Goal: Information Seeking & Learning: Learn about a topic

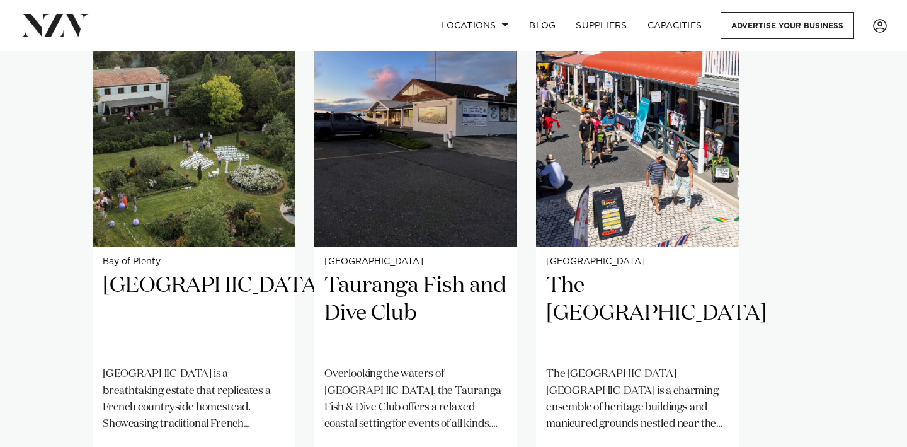
scroll to position [967, 0]
click at [805, 215] on div "Bay of Plenty [GEOGRAPHIC_DATA] [GEOGRAPHIC_DATA] is a breathtaking estate that…" at bounding box center [454, 234] width 722 height 521
click at [823, 176] on swiper-container "Bay of Plenty [GEOGRAPHIC_DATA] [GEOGRAPHIC_DATA] is a breathtaking estate that…" at bounding box center [453, 265] width 907 height 582
click at [53, 258] on swiper-container "Bay of Plenty [GEOGRAPHIC_DATA] [GEOGRAPHIC_DATA] is a breathtaking estate that…" at bounding box center [453, 265] width 907 height 582
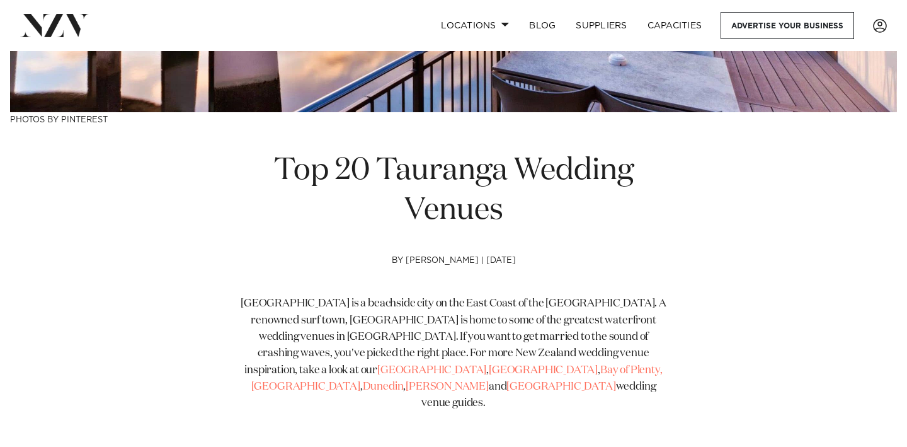
scroll to position [377, 0]
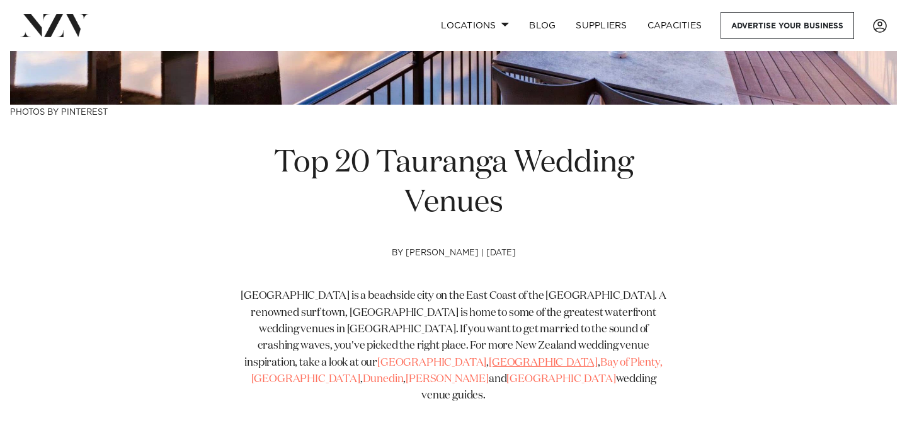
click at [598, 357] on span "[GEOGRAPHIC_DATA]" at bounding box center [543, 362] width 109 height 11
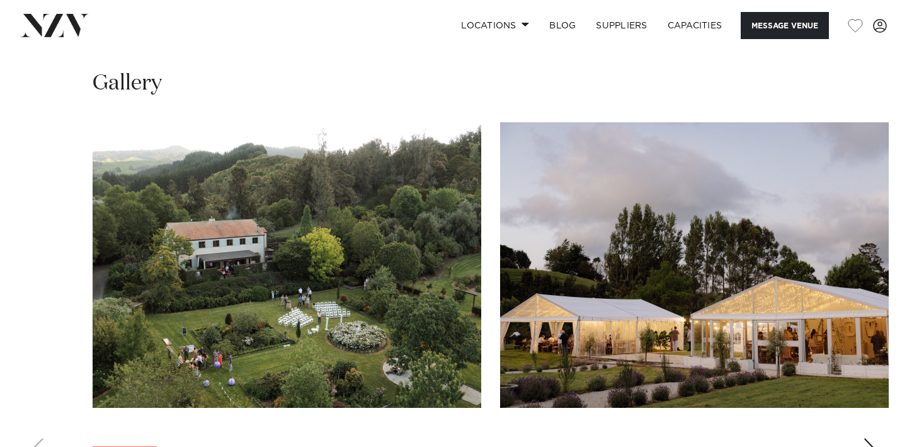
scroll to position [1129, 0]
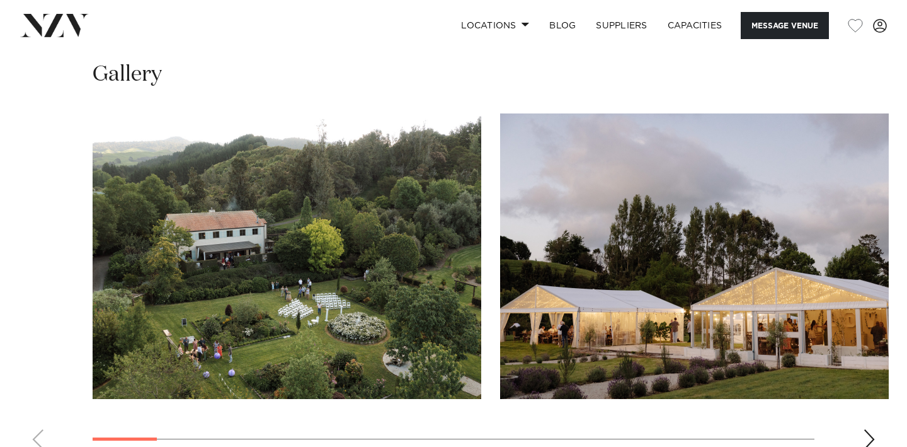
click at [868, 429] on div "Next slide" at bounding box center [869, 439] width 13 height 20
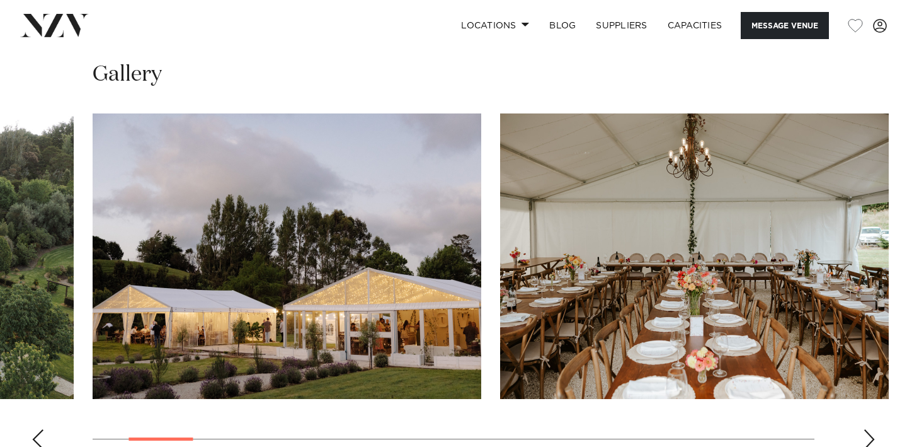
click at [868, 429] on div "Next slide" at bounding box center [869, 439] width 13 height 20
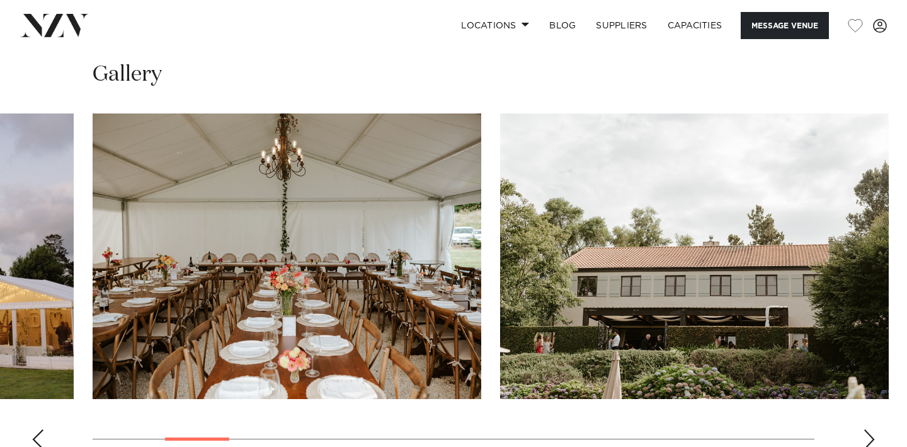
click at [868, 429] on div "Next slide" at bounding box center [869, 439] width 13 height 20
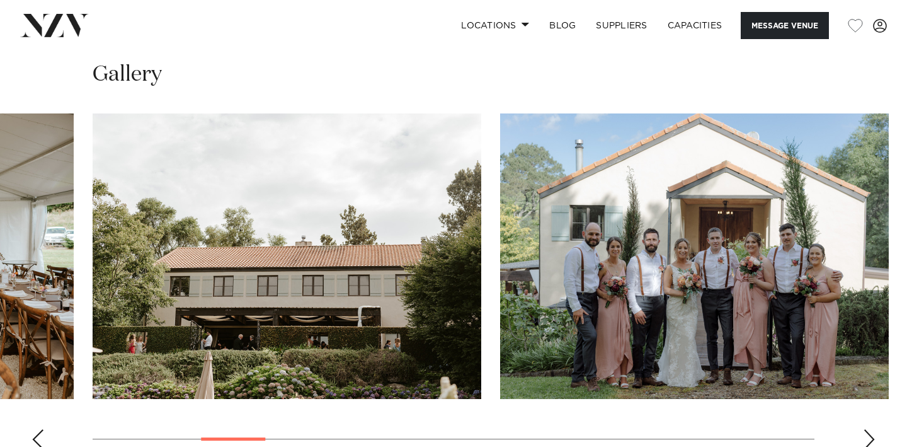
click at [868, 429] on div "Next slide" at bounding box center [869, 439] width 13 height 20
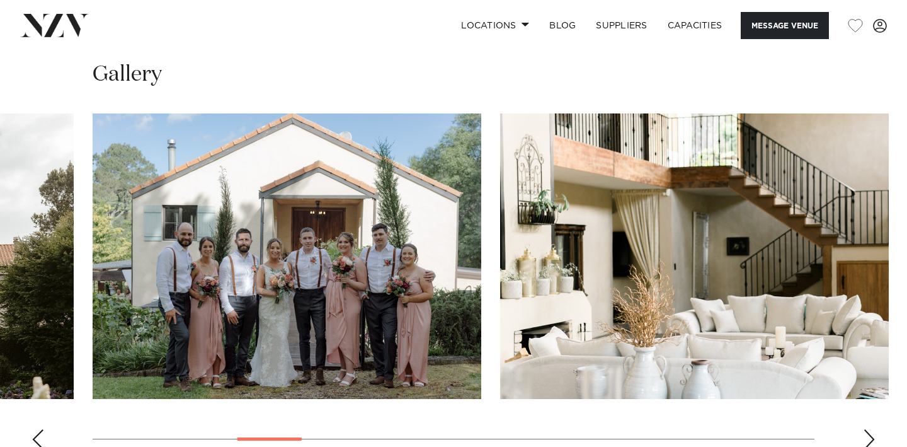
click at [868, 429] on div "Next slide" at bounding box center [869, 439] width 13 height 20
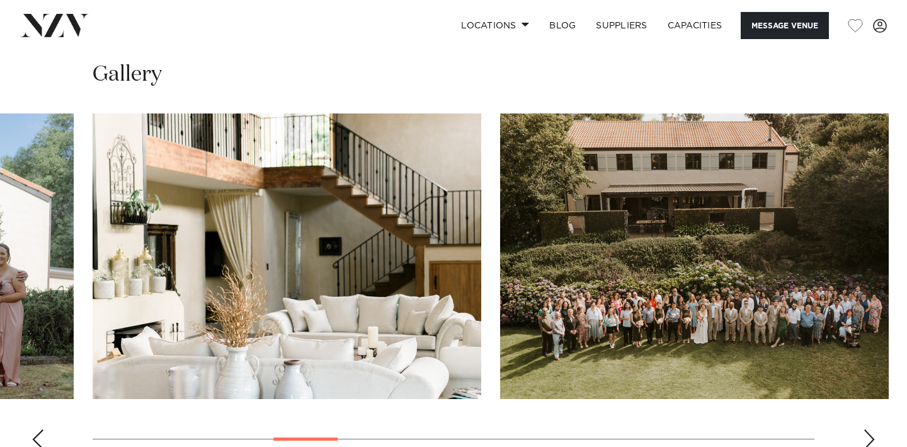
click at [868, 429] on div "Next slide" at bounding box center [869, 439] width 13 height 20
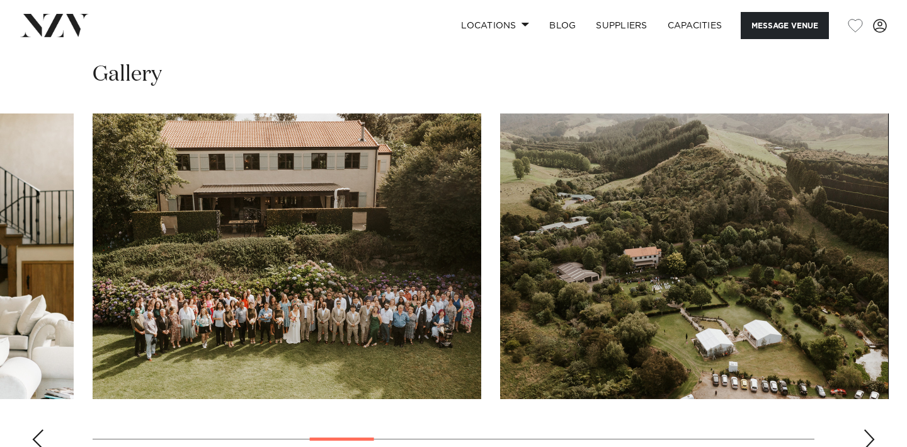
click at [868, 429] on div "Next slide" at bounding box center [869, 439] width 13 height 20
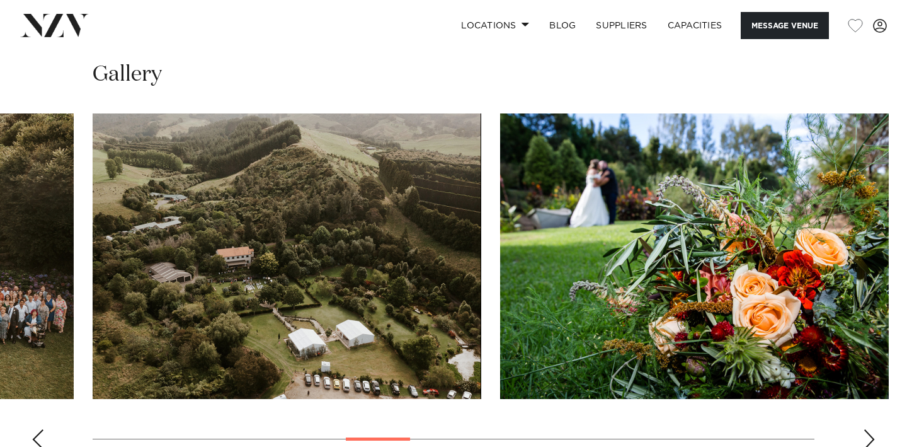
click at [868, 429] on div "Next slide" at bounding box center [869, 439] width 13 height 20
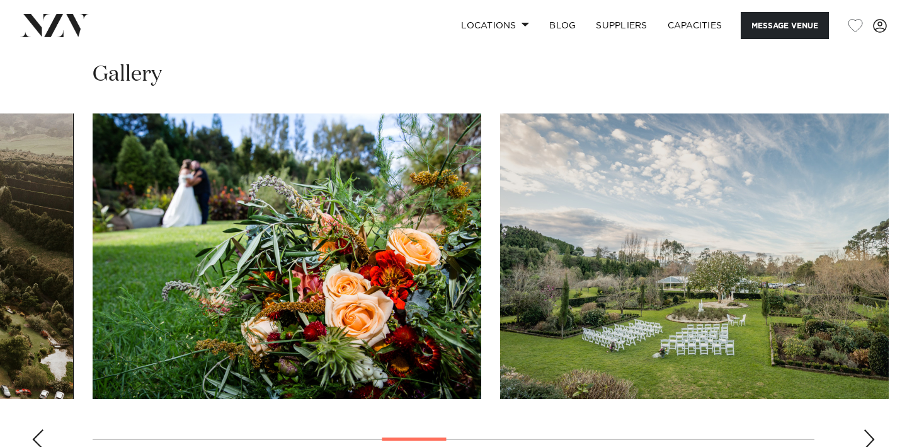
click at [868, 429] on div "Next slide" at bounding box center [869, 439] width 13 height 20
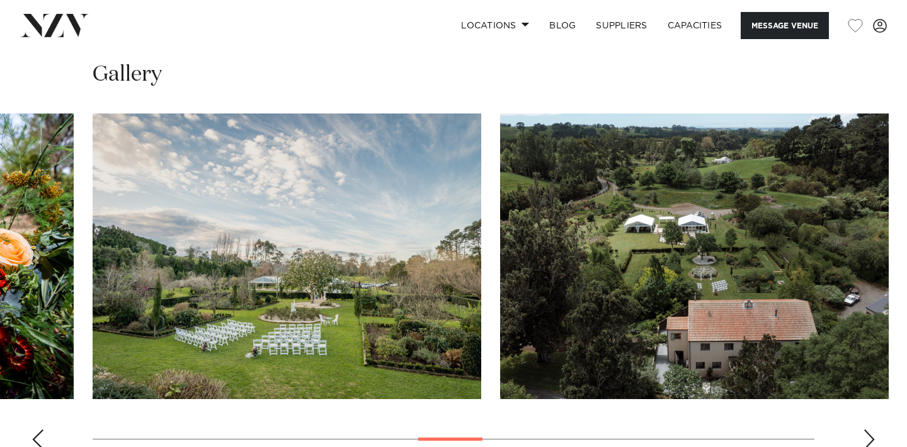
click at [868, 429] on div "Next slide" at bounding box center [869, 439] width 13 height 20
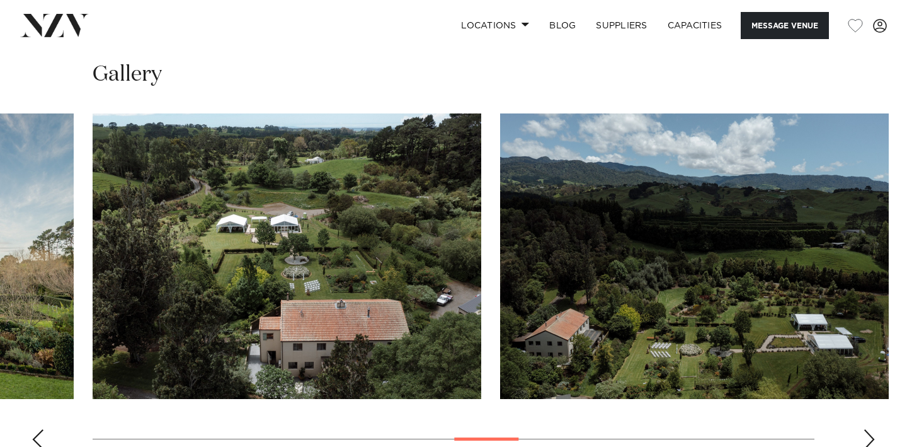
click at [868, 429] on div "Next slide" at bounding box center [869, 439] width 13 height 20
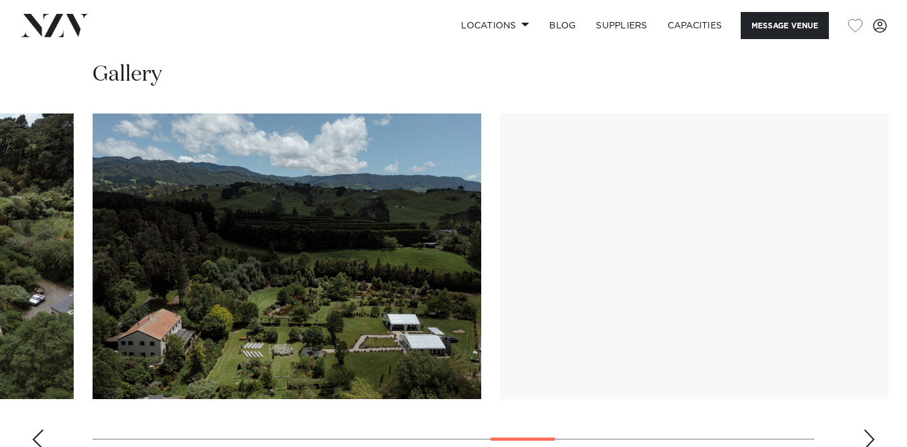
click at [868, 429] on div "Next slide" at bounding box center [869, 439] width 13 height 20
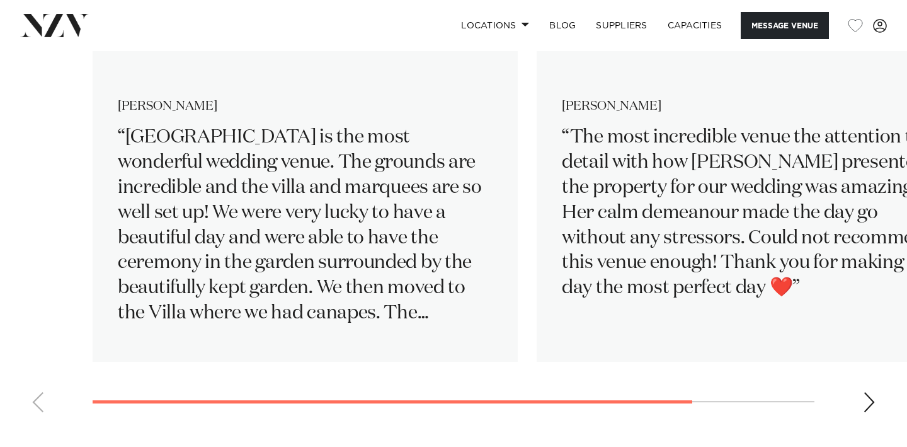
scroll to position [1922, 0]
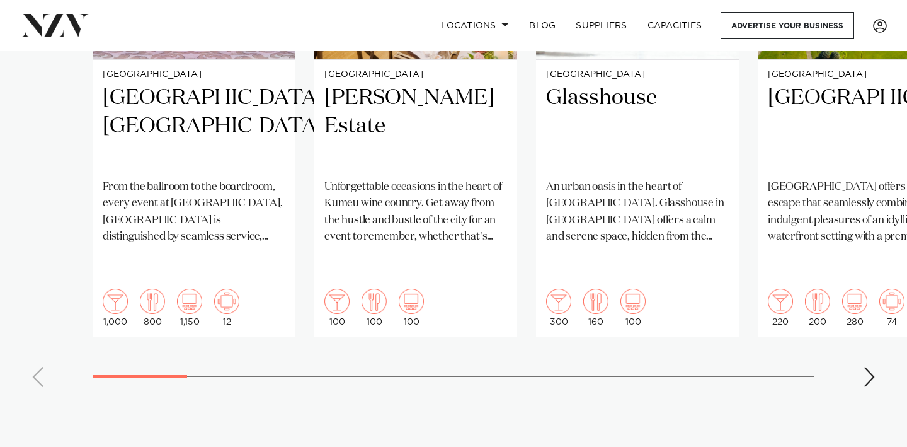
scroll to position [1142, 0]
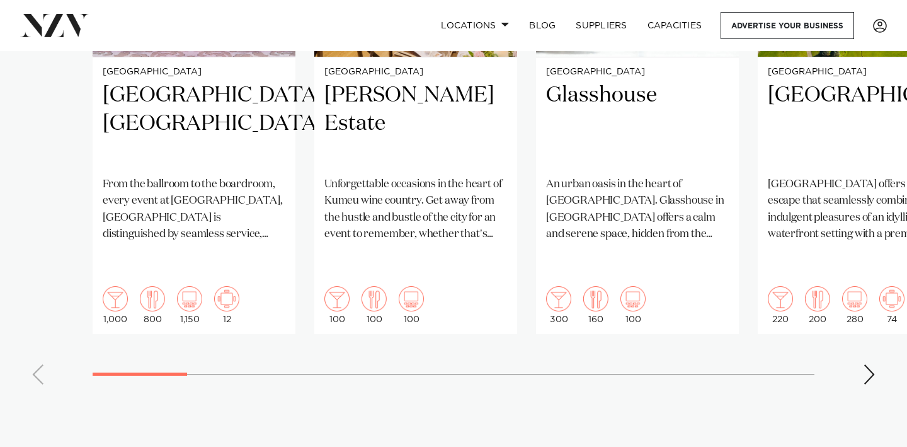
click at [871, 364] on div "Next slide" at bounding box center [869, 374] width 13 height 20
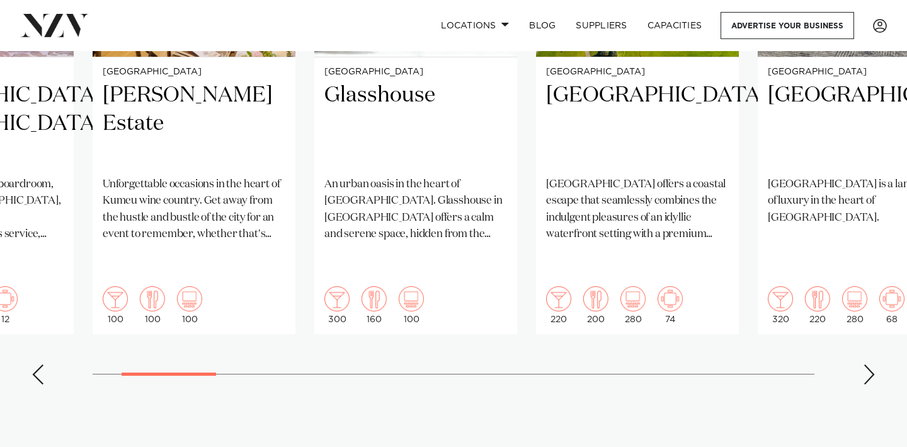
click at [871, 364] on div "Next slide" at bounding box center [869, 374] width 13 height 20
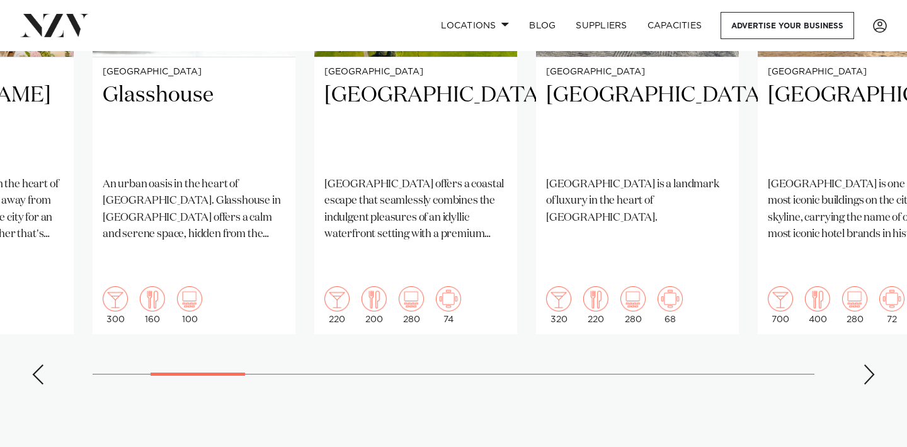
click at [871, 364] on div "Next slide" at bounding box center [869, 374] width 13 height 20
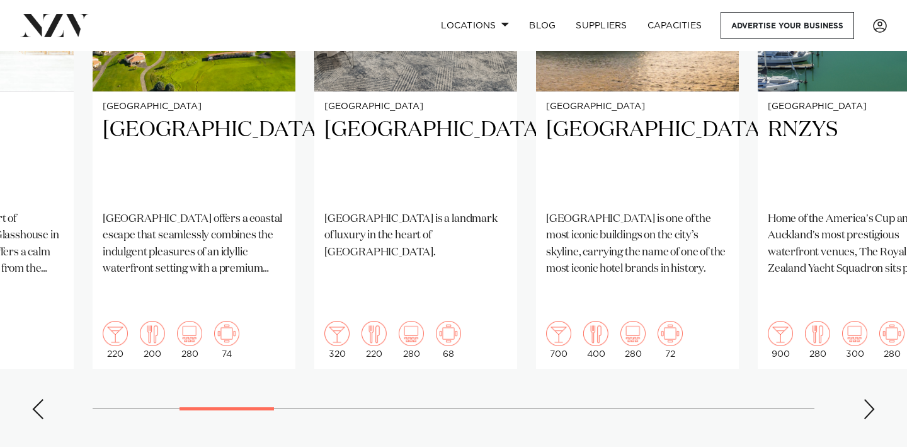
scroll to position [1117, 0]
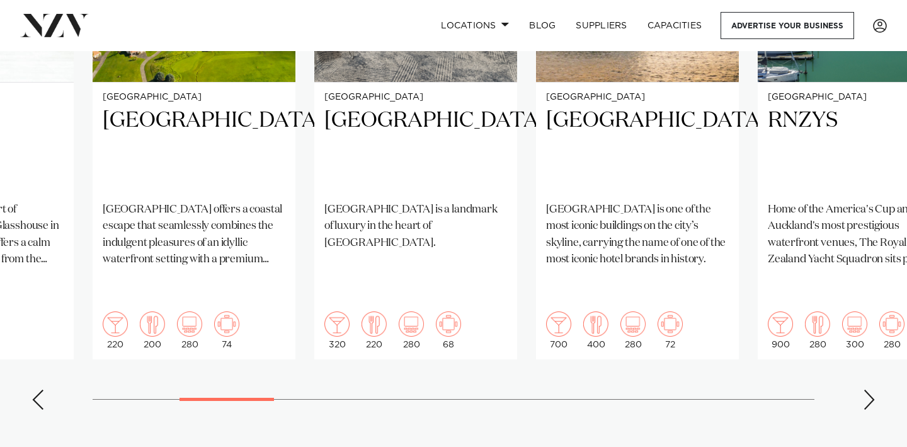
click at [866, 389] on div "Next slide" at bounding box center [869, 399] width 13 height 20
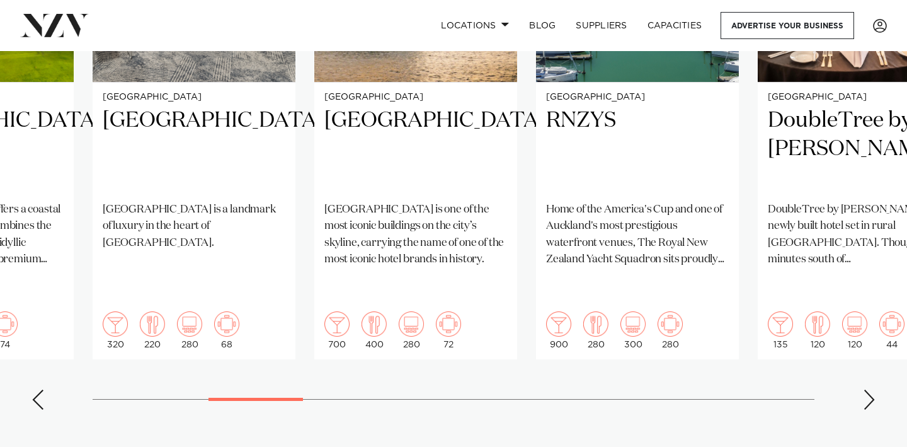
click at [866, 389] on div "Next slide" at bounding box center [869, 399] width 13 height 20
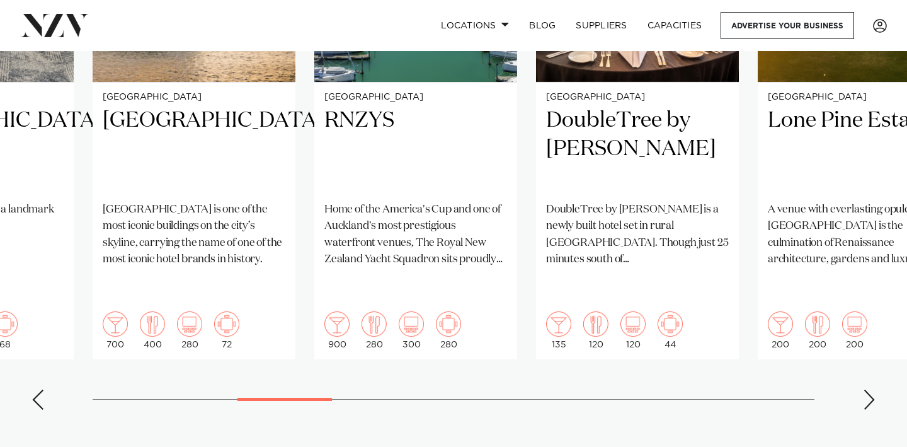
click at [866, 389] on div "Next slide" at bounding box center [869, 399] width 13 height 20
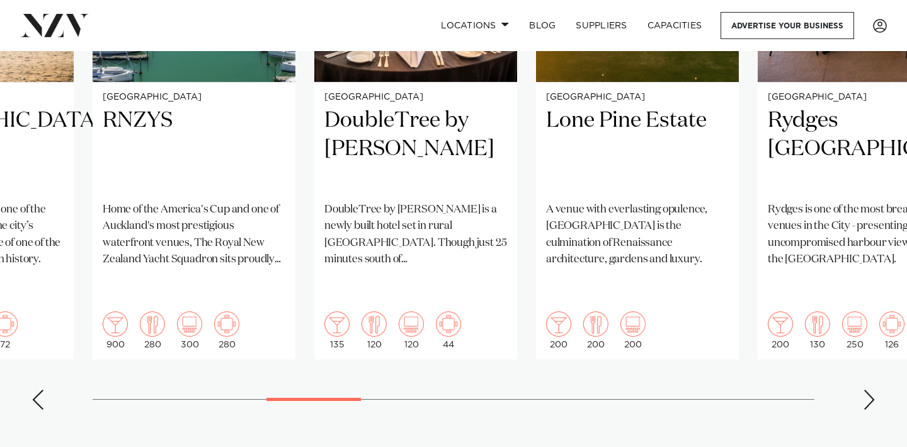
click at [866, 389] on div "Next slide" at bounding box center [869, 399] width 13 height 20
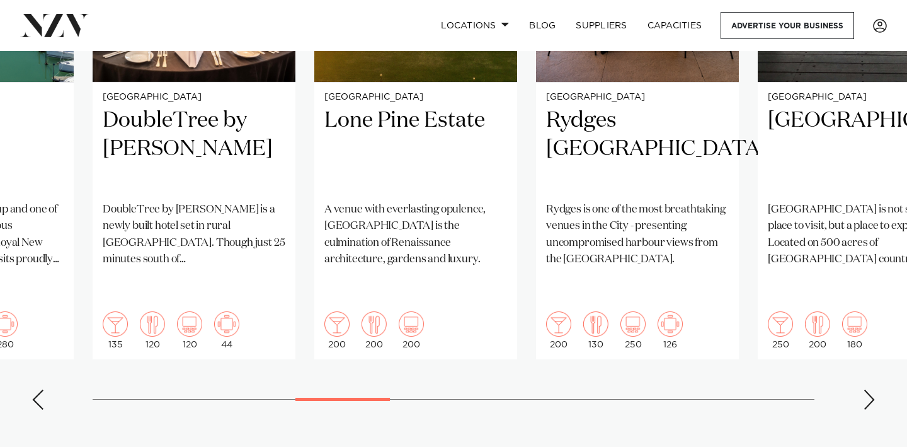
click at [866, 389] on div "Next slide" at bounding box center [869, 399] width 13 height 20
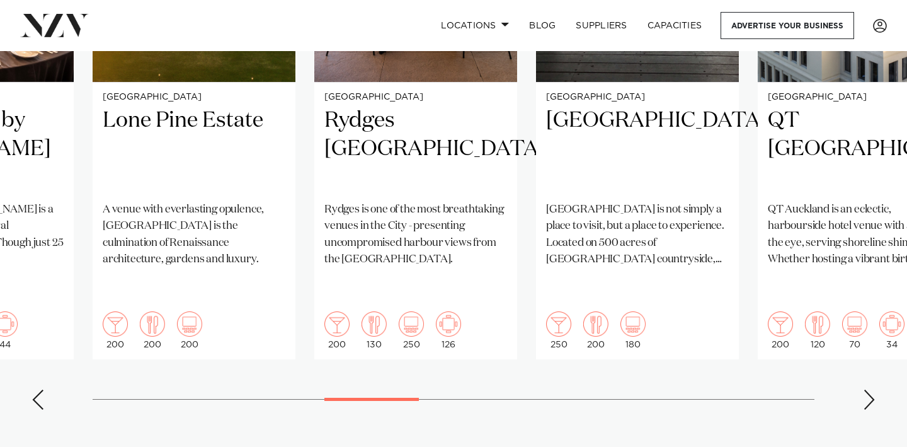
click at [866, 389] on div "Next slide" at bounding box center [869, 399] width 13 height 20
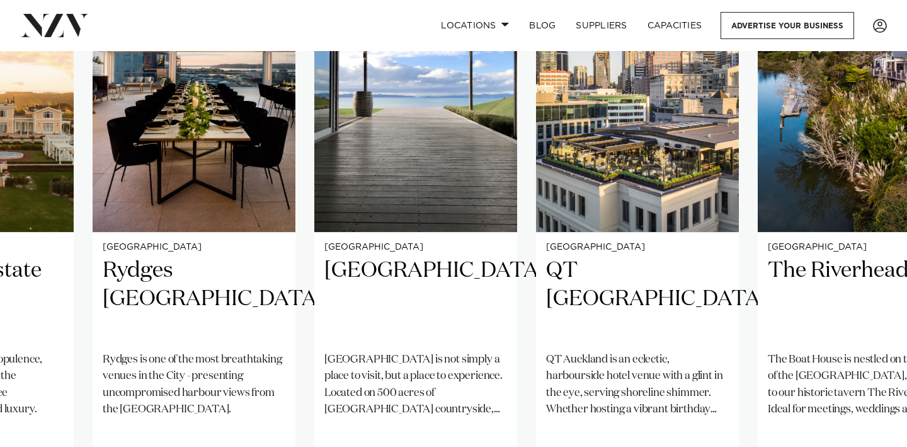
scroll to position [963, 0]
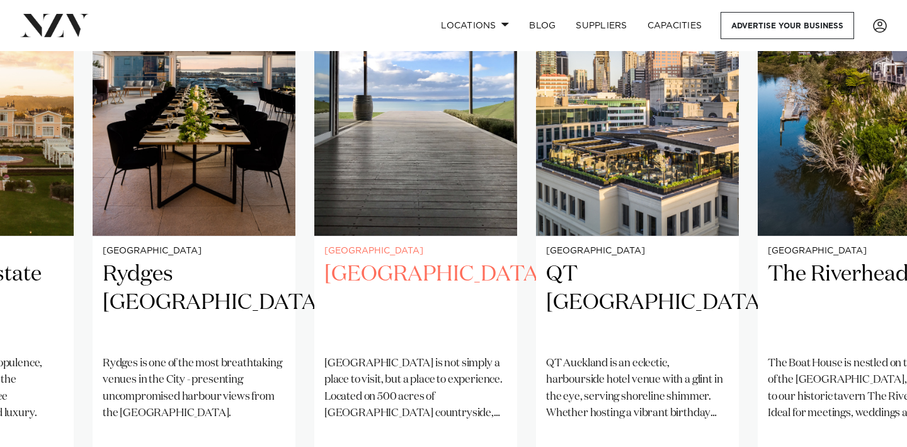
click at [355, 260] on h2 "Kauri Bay" at bounding box center [416, 302] width 183 height 85
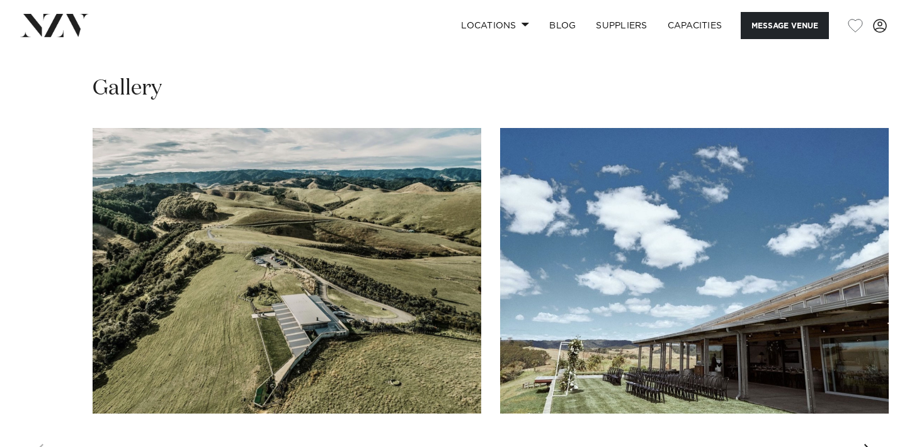
scroll to position [1183, 0]
